Goal: Task Accomplishment & Management: Manage account settings

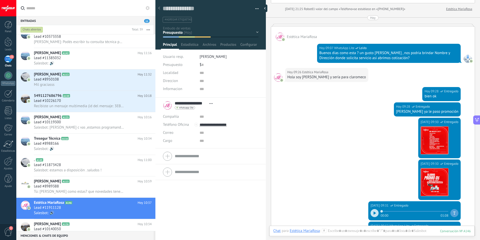
scroll to position [147, 0]
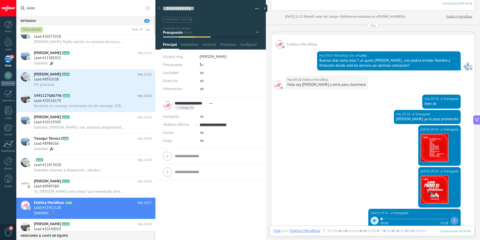
click at [0, 0] on div "Contacto inicial Seguimiento Presupuesto Visita Venta Logrado con éxito Ventas …" at bounding box center [0, 0] width 0 height 0
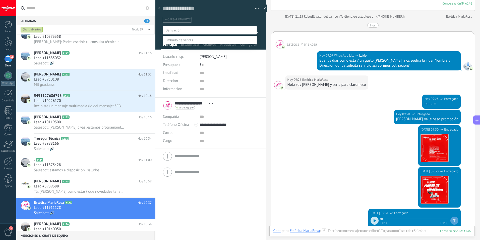
scroll to position [10, 0]
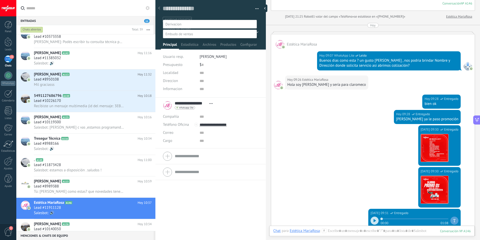
click at [0, 0] on label "Seguimiento" at bounding box center [0, 0] width 0 height 0
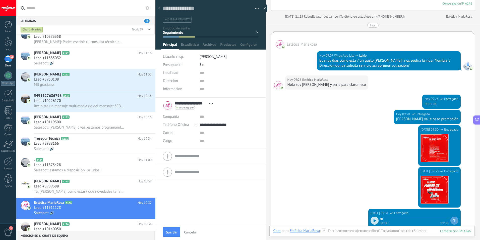
scroll to position [0, 0]
click at [177, 230] on span "Guardar" at bounding box center [172, 232] width 12 height 4
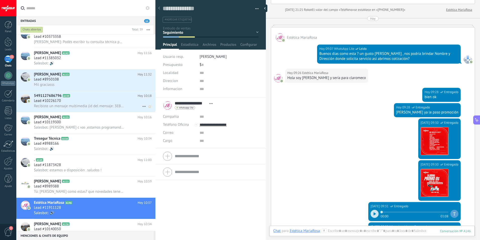
click at [87, 103] on div "Lead #10226170" at bounding box center [93, 100] width 118 height 5
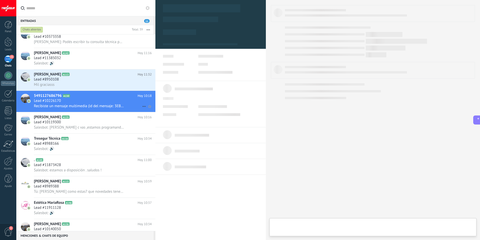
type textarea "**********"
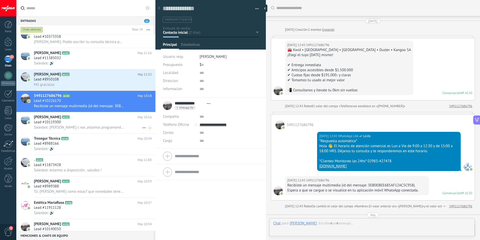
scroll to position [110, 0]
